Goal: Transaction & Acquisition: Book appointment/travel/reservation

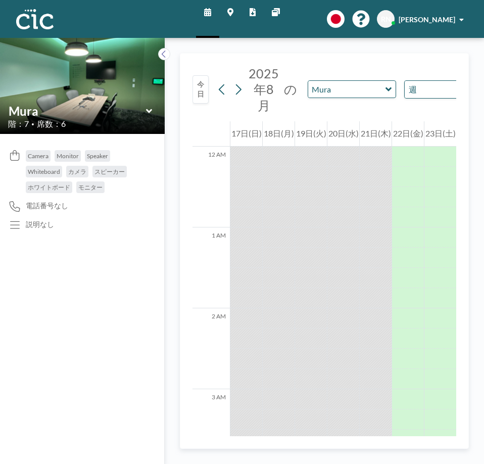
scroll to position [1096, 0]
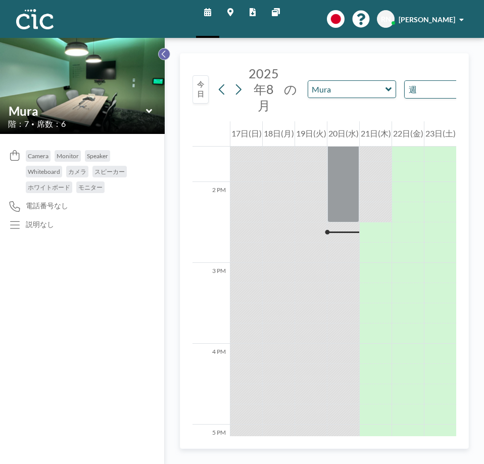
click at [164, 59] on button at bounding box center [164, 54] width 12 height 12
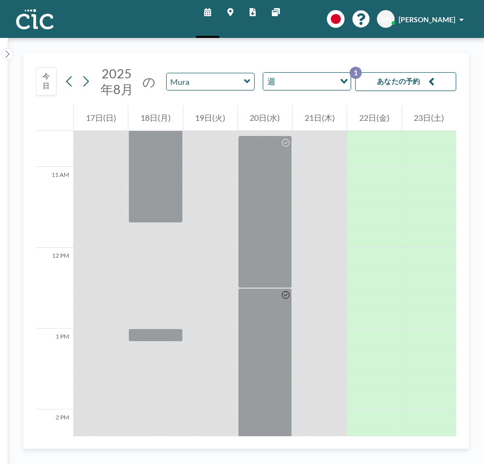
scroll to position [853, 0]
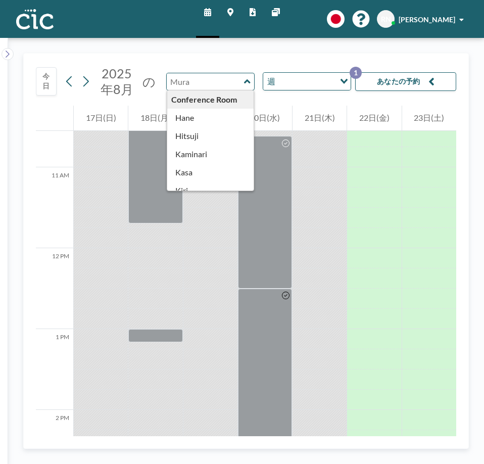
click at [211, 88] on input "text" at bounding box center [205, 81] width 77 height 17
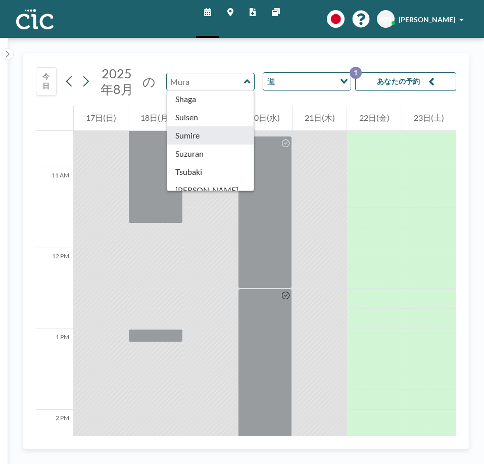
type input "Sumire"
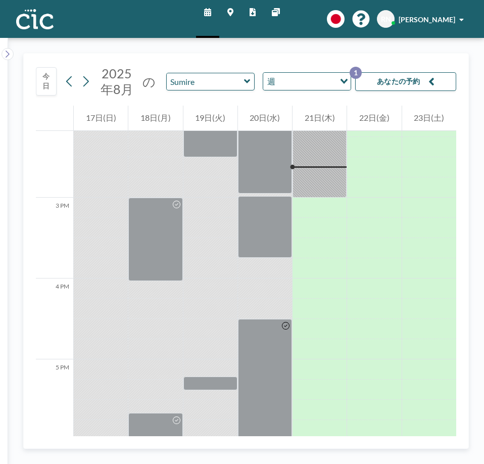
scroll to position [1152, 0]
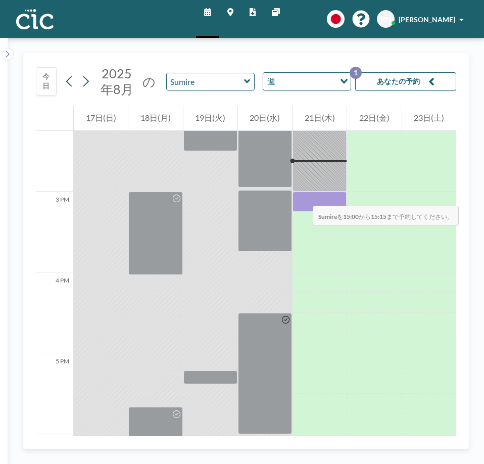
click at [303, 196] on div at bounding box center [320, 201] width 54 height 20
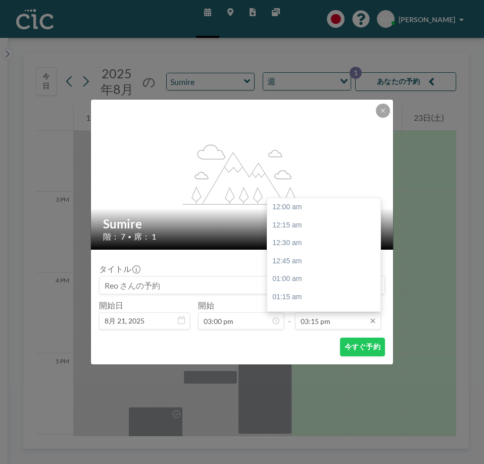
scroll to position [1097, 0]
click at [319, 324] on input "03:15 pm" at bounding box center [338, 320] width 86 height 17
click at [297, 267] on div "05:00 pm" at bounding box center [326, 263] width 118 height 18
type input "05:00 pm"
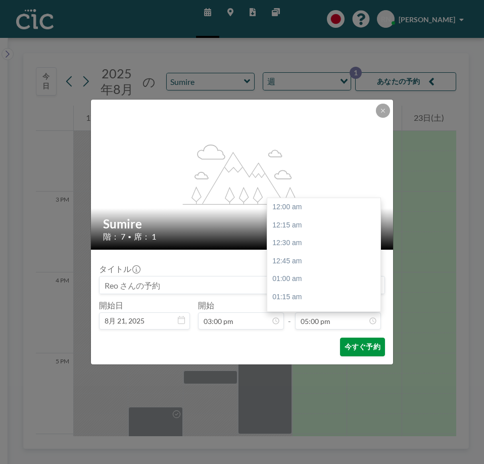
scroll to position [1223, 0]
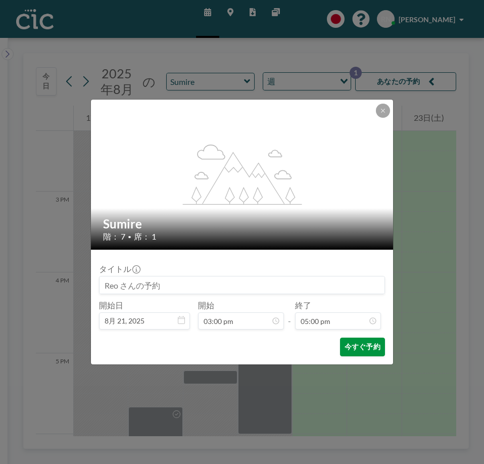
click at [355, 348] on button "今すぐ予約" at bounding box center [362, 346] width 45 height 19
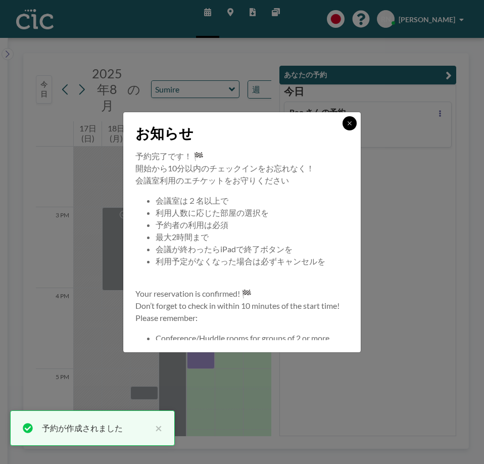
click at [347, 120] on icon at bounding box center [350, 123] width 6 height 6
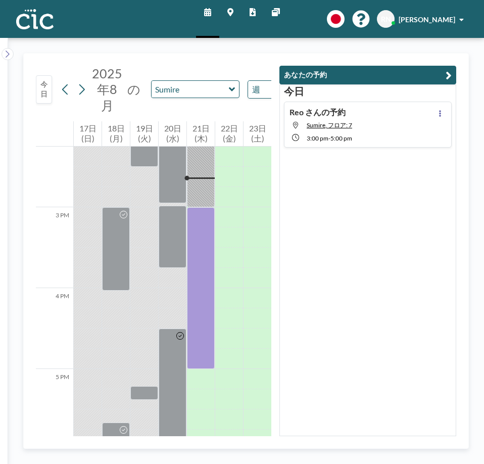
click at [451, 79] on icon "button" at bounding box center [449, 75] width 6 height 12
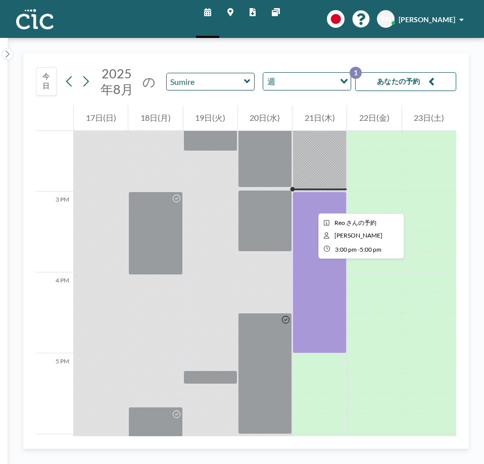
click at [310, 204] on div at bounding box center [320, 272] width 54 height 162
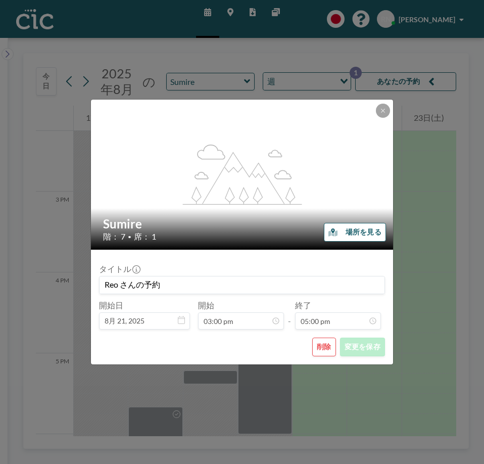
click at [336, 233] on icon "button" at bounding box center [332, 233] width 9 height 6
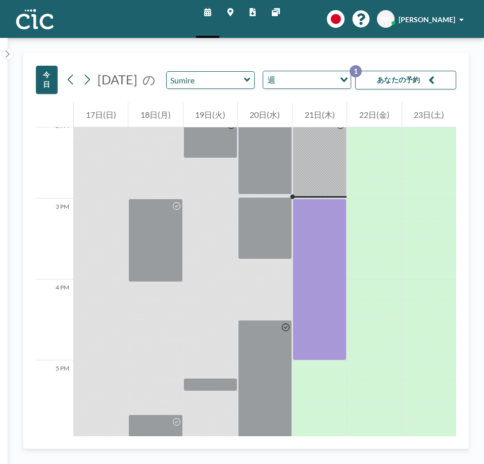
scroll to position [1172, 0]
